Goal: Obtain resource: Obtain resource

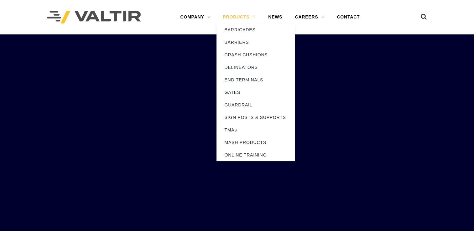
click at [248, 17] on link "PRODUCTS" at bounding box center [238, 17] width 45 height 13
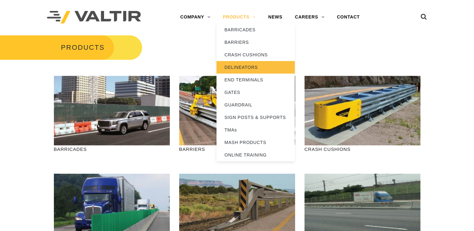
click at [251, 66] on link "DELINEATORS" at bounding box center [255, 67] width 78 height 13
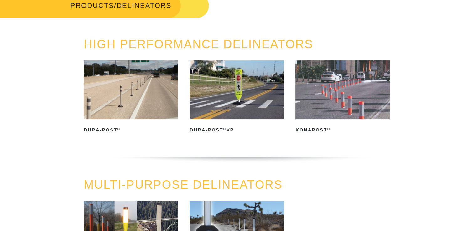
scroll to position [44, 0]
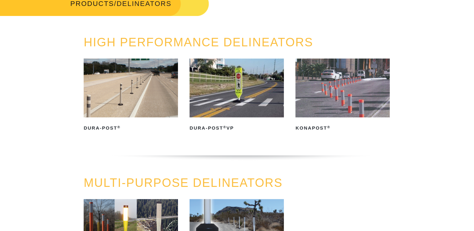
click at [119, 92] on img at bounding box center [131, 88] width 94 height 59
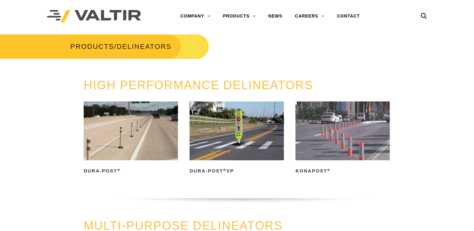
scroll to position [0, 0]
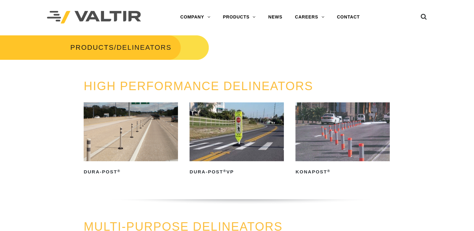
click at [160, 116] on img at bounding box center [131, 131] width 94 height 59
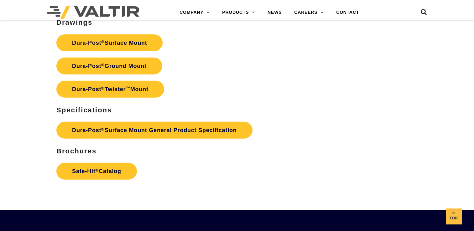
scroll to position [1782, 0]
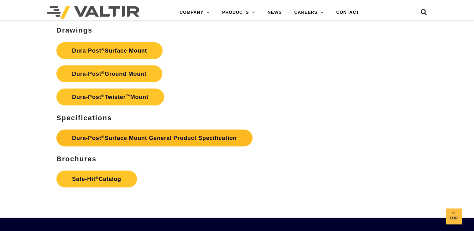
click at [208, 138] on link "Dura-Post ® Surface Mount General Product Specification" at bounding box center [154, 138] width 196 height 17
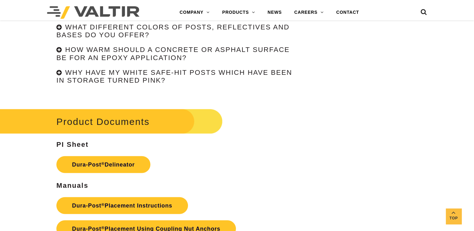
scroll to position [1485, 0]
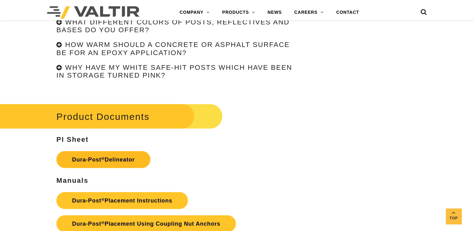
click at [77, 154] on link "Dura-Post ® Delineator" at bounding box center [103, 159] width 94 height 17
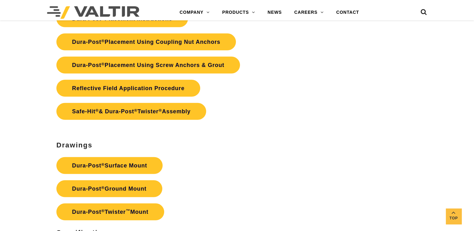
scroll to position [1678, 0]
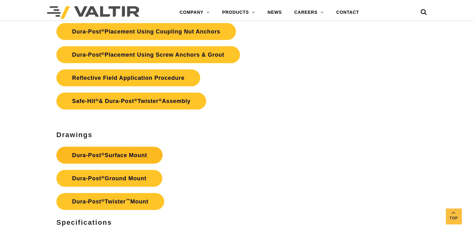
click at [154, 159] on link "Dura-Post ® Surface Mount" at bounding box center [109, 155] width 106 height 17
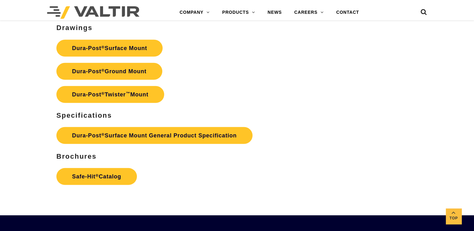
scroll to position [1780, 0]
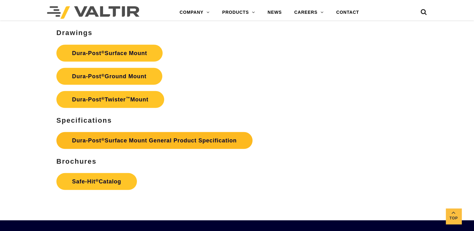
click at [230, 143] on link "Dura-Post ® Surface Mount General Product Specification" at bounding box center [154, 140] width 196 height 17
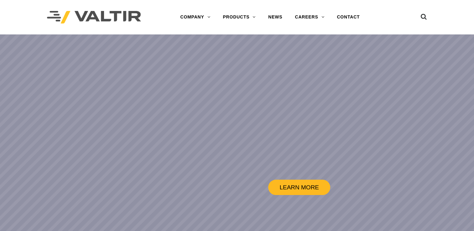
click at [321, 191] on link "LEARN MORE" at bounding box center [299, 187] width 62 height 15
